Goal: Find contact information: Find contact information

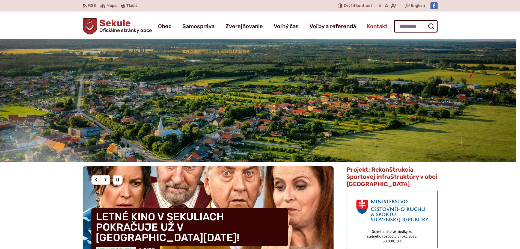
click at [374, 27] on span "Kontakt" at bounding box center [377, 26] width 21 height 15
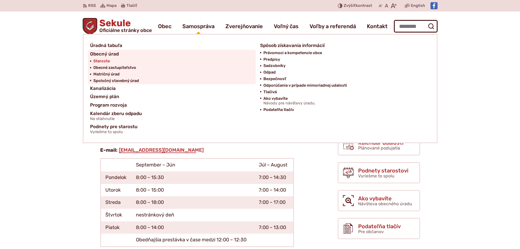
click at [108, 61] on span "Starosta" at bounding box center [101, 61] width 16 height 7
